Goal: Information Seeking & Learning: Learn about a topic

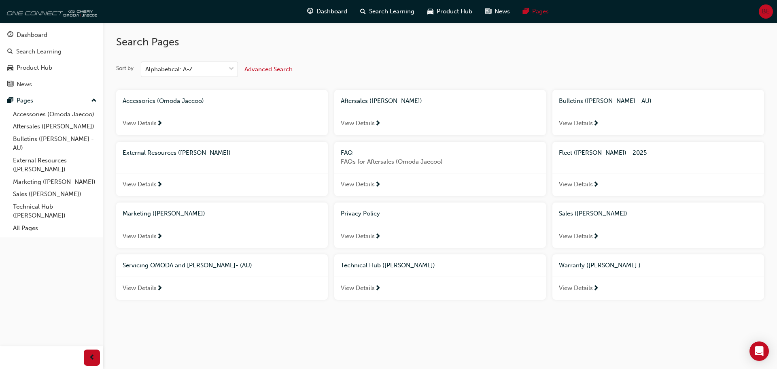
click at [30, 17] on img at bounding box center [50, 11] width 93 height 16
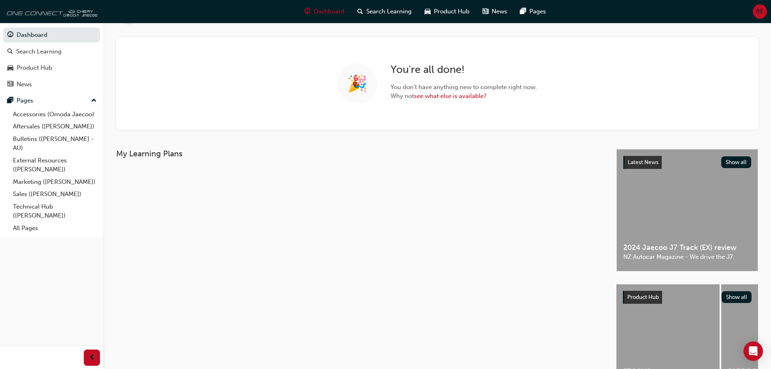
scroll to position [90, 0]
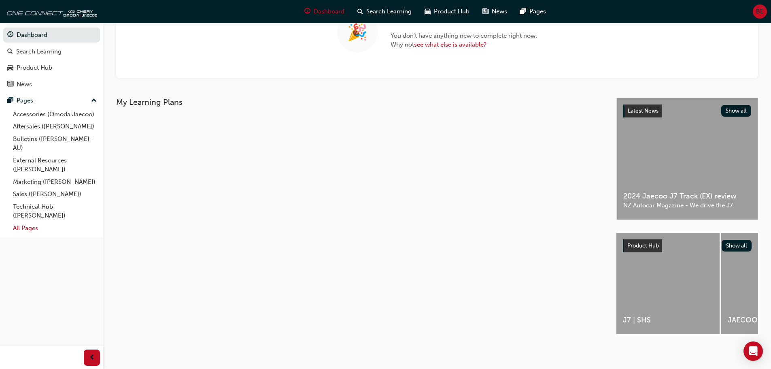
click at [26, 233] on link "All Pages" at bounding box center [55, 228] width 90 height 13
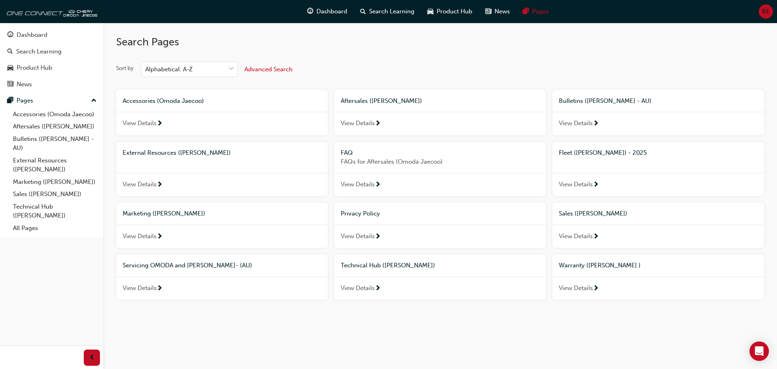
click at [146, 238] on span "View Details" at bounding box center [140, 235] width 34 height 9
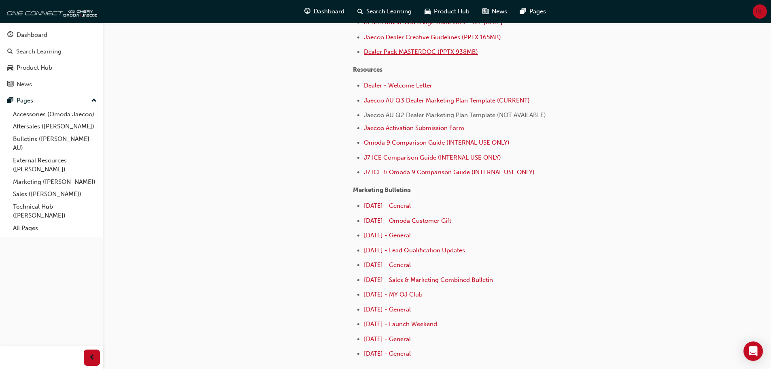
scroll to position [202, 0]
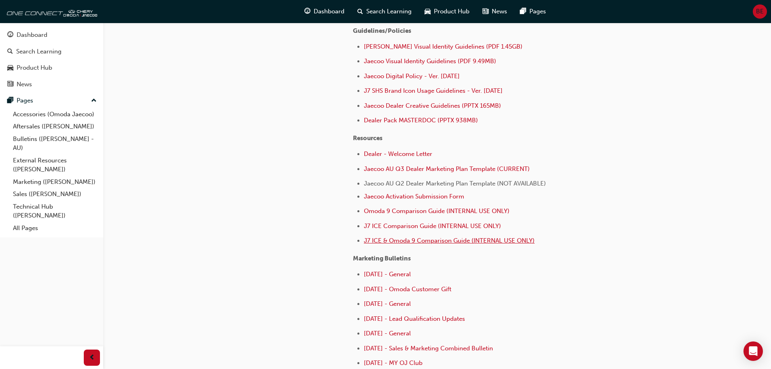
click at [407, 240] on span "J7 ICE & Omoda 9 Comparison Guide (INTERNAL USE ONLY)" at bounding box center [449, 240] width 171 height 7
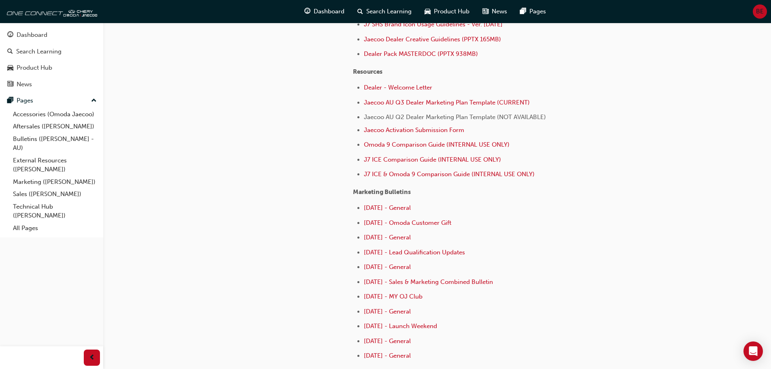
scroll to position [283, 0]
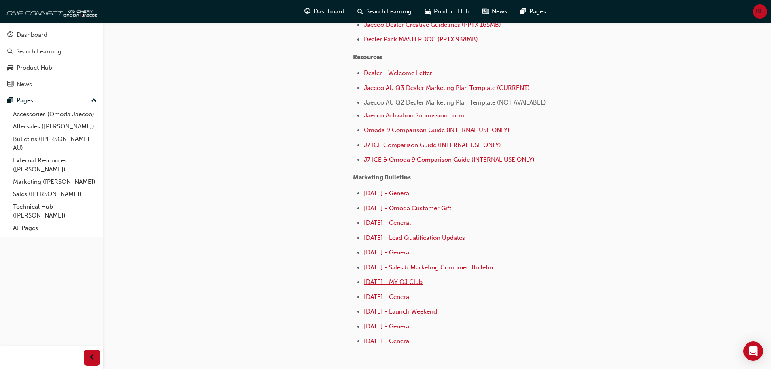
click at [403, 284] on span "[DATE] - MY OJ Club" at bounding box center [393, 281] width 59 height 7
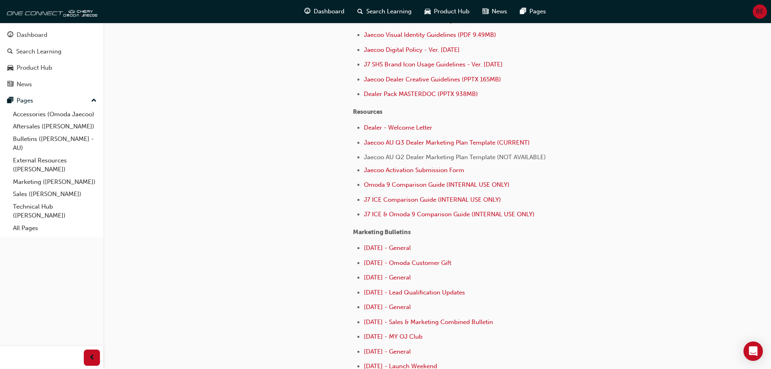
scroll to position [243, 0]
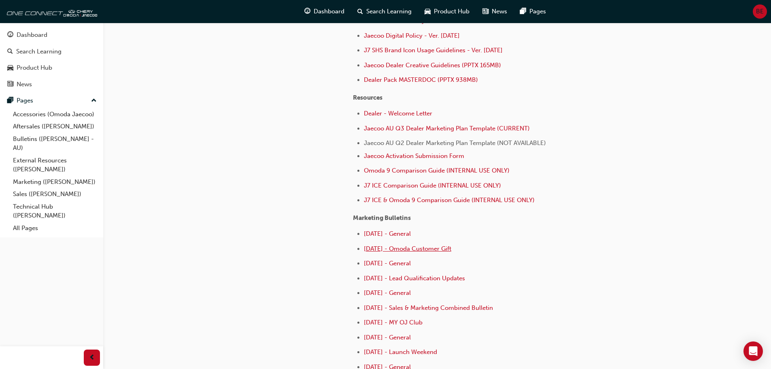
click at [435, 250] on span "[DATE] - Omoda Customer Gift" at bounding box center [407, 248] width 87 height 7
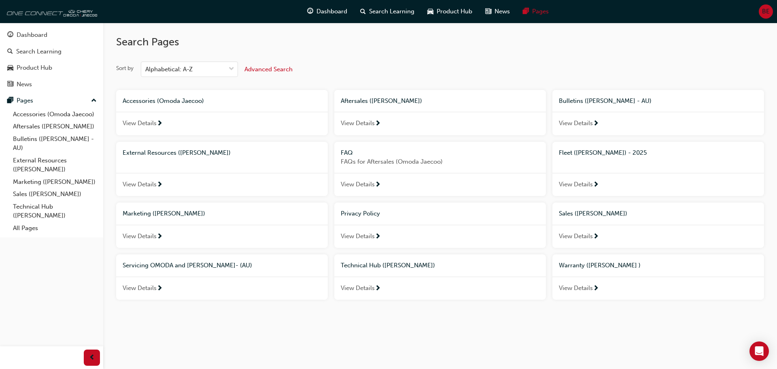
click at [78, 11] on img at bounding box center [50, 11] width 93 height 16
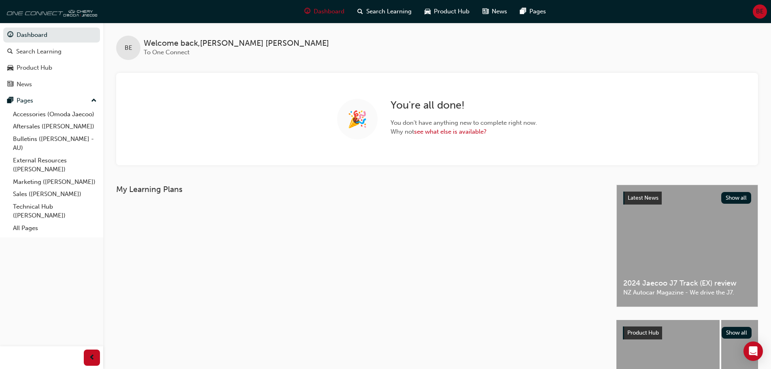
scroll to position [40, 0]
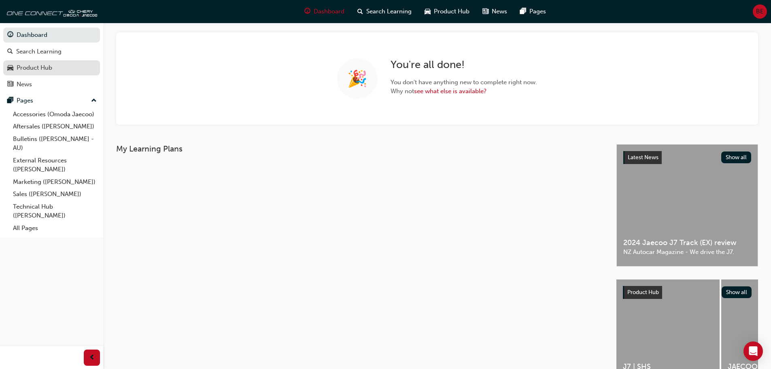
click at [34, 68] on div "Product Hub" at bounding box center [35, 67] width 36 height 9
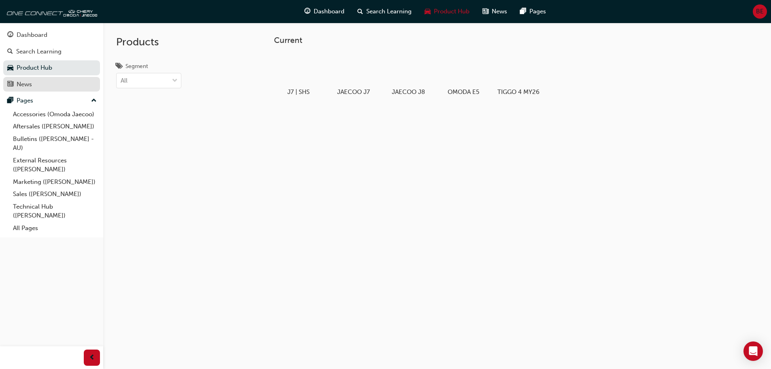
click at [35, 85] on div "News" at bounding box center [51, 84] width 89 height 10
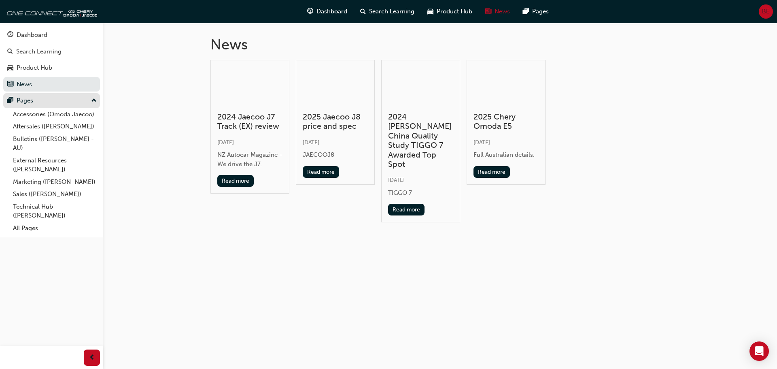
click at [36, 102] on div "Pages" at bounding box center [51, 100] width 89 height 10
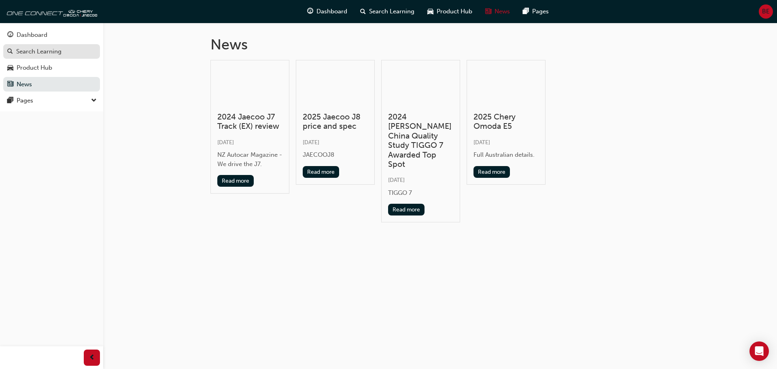
click at [34, 52] on div "Search Learning" at bounding box center [38, 51] width 45 height 9
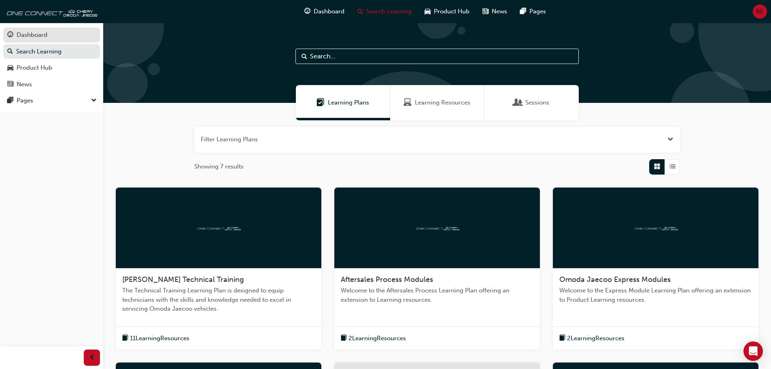
click at [18, 36] on div "Dashboard" at bounding box center [32, 34] width 31 height 9
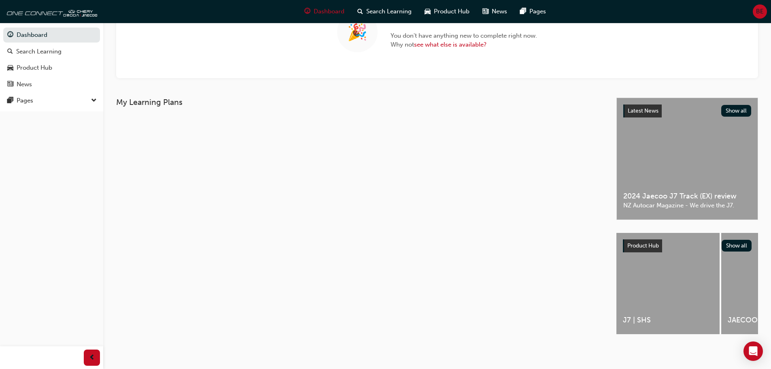
scroll to position [90, 0]
click at [47, 100] on div "Pages" at bounding box center [51, 100] width 89 height 10
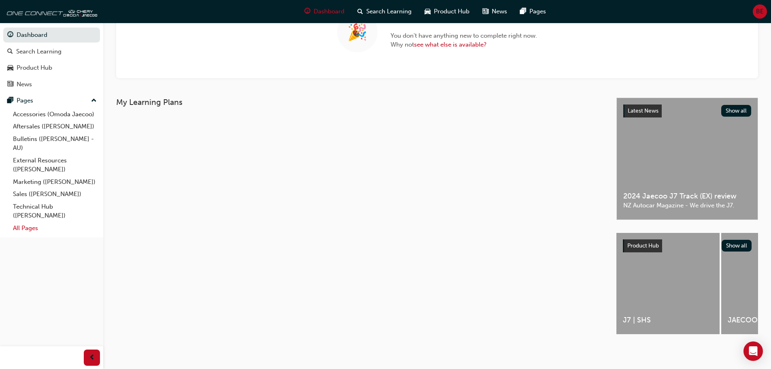
click at [25, 225] on link "All Pages" at bounding box center [55, 228] width 90 height 13
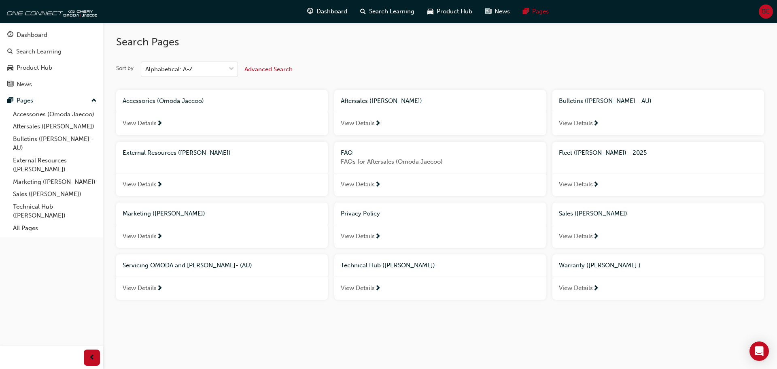
click at [182, 280] on div "View Details" at bounding box center [222, 287] width 212 height 23
